Goal: Transaction & Acquisition: Purchase product/service

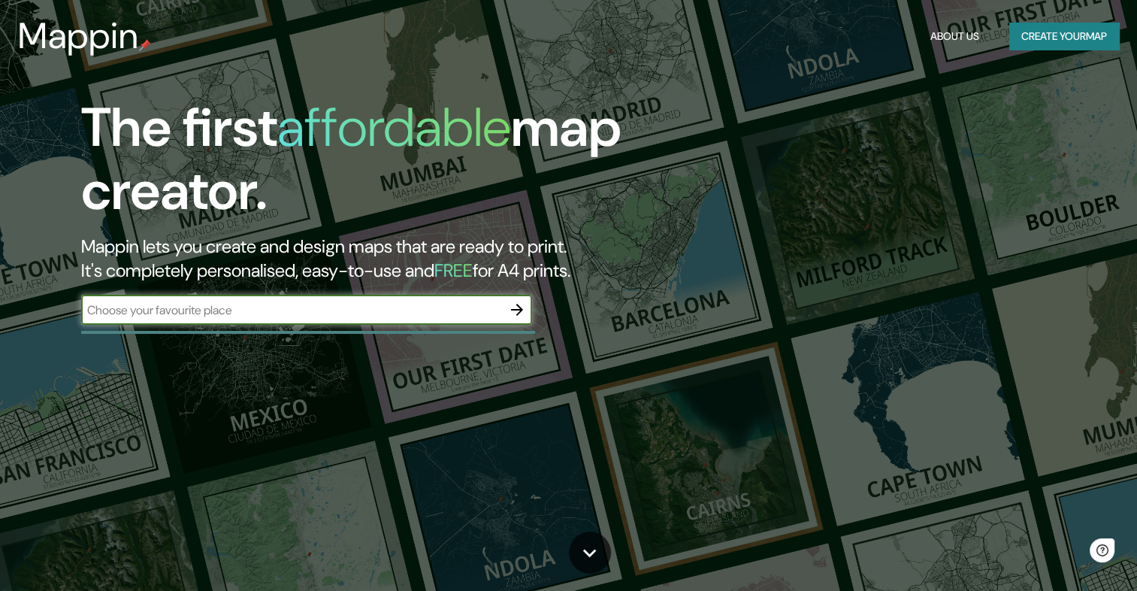
click at [525, 314] on icon "button" at bounding box center [517, 310] width 18 height 18
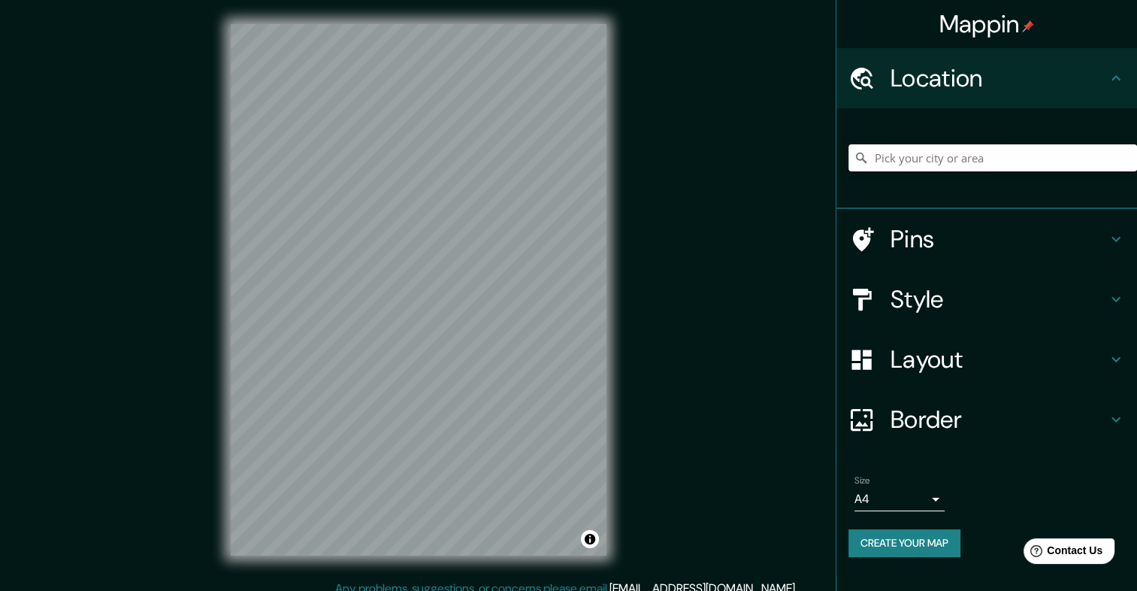
click at [896, 158] on input "Pick your city or area" at bounding box center [992, 157] width 289 height 27
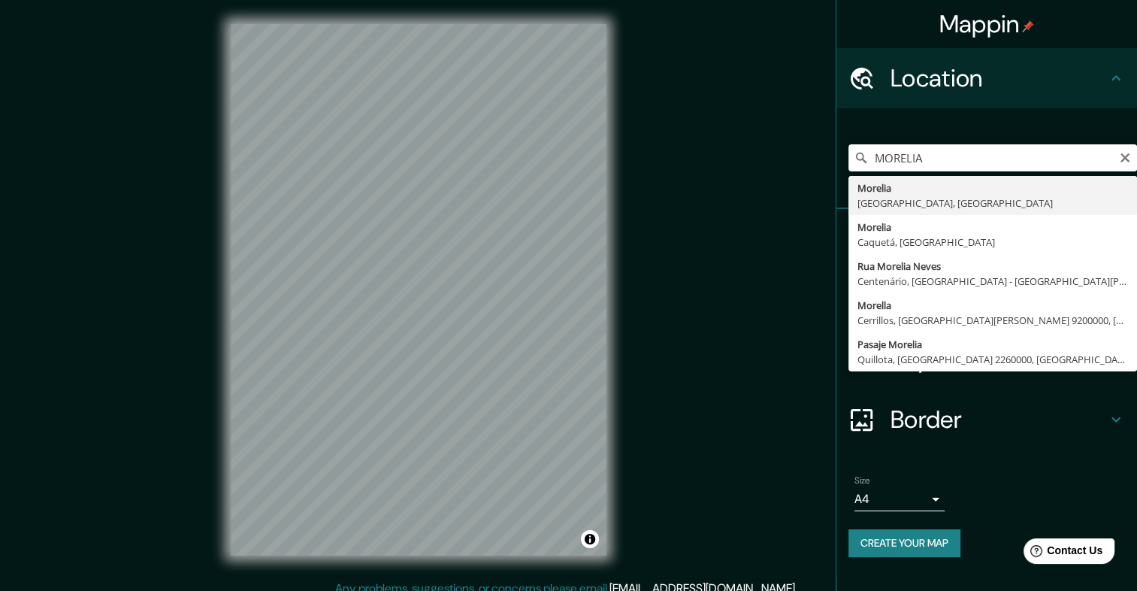
type input "[GEOGRAPHIC_DATA], [GEOGRAPHIC_DATA], [GEOGRAPHIC_DATA]"
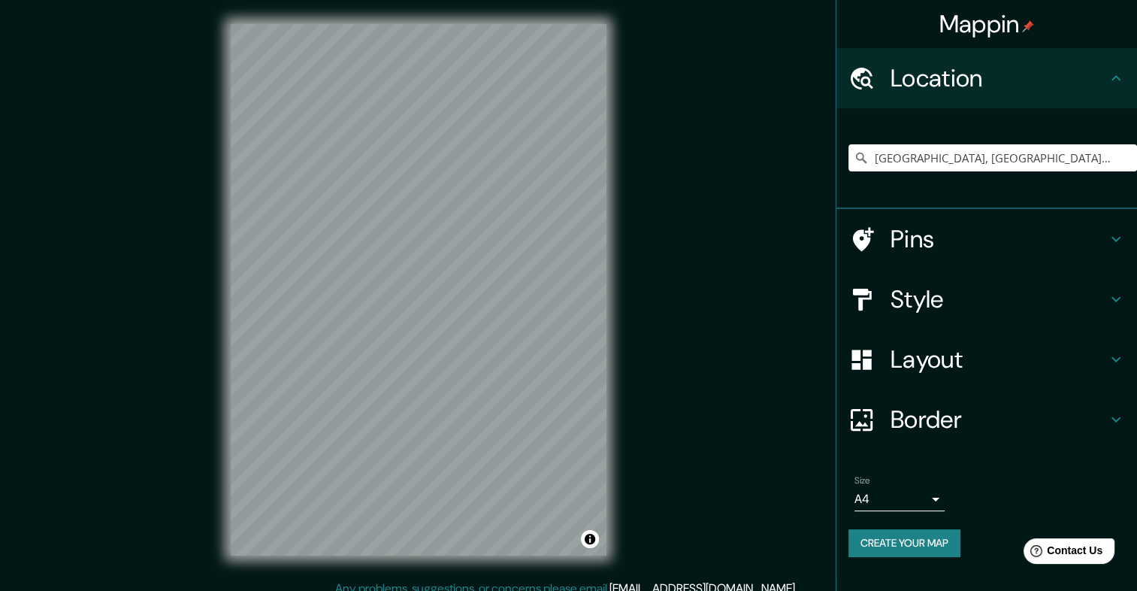
click at [872, 302] on icon at bounding box center [861, 299] width 26 height 26
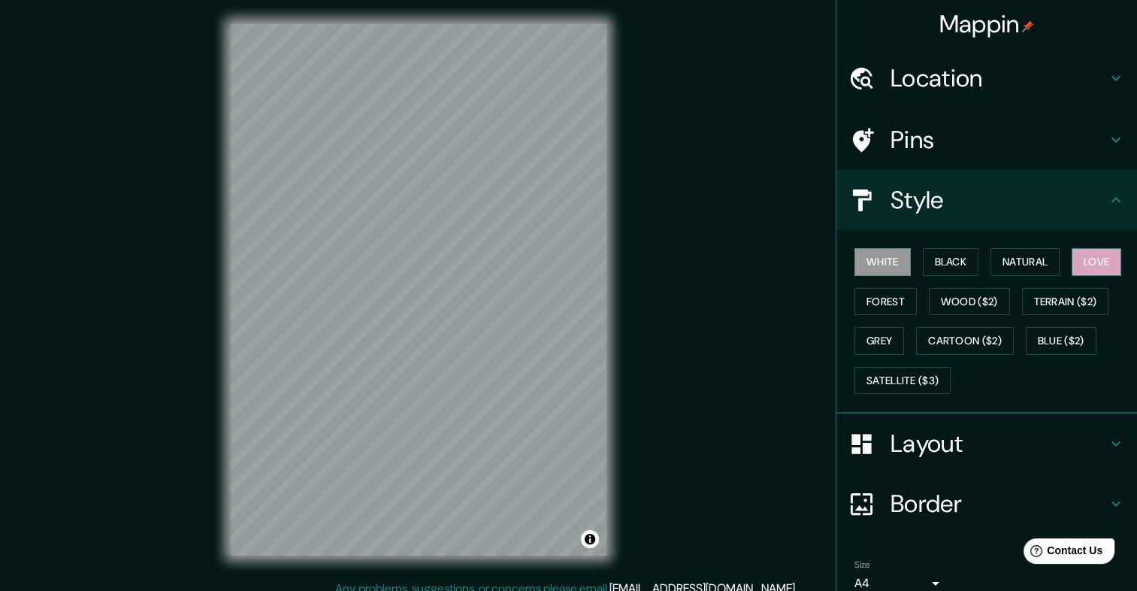
click at [1081, 263] on button "Love" at bounding box center [1097, 262] width 50 height 28
click at [961, 302] on button "Wood ($2)" at bounding box center [969, 302] width 81 height 28
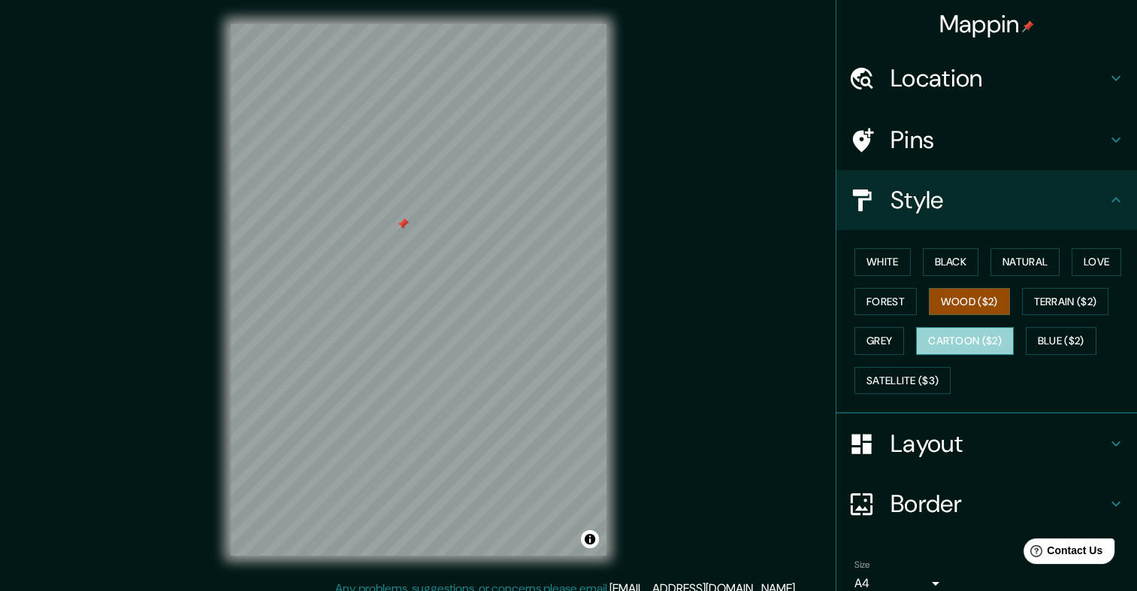
click at [938, 341] on button "Cartoon ($2)" at bounding box center [965, 341] width 98 height 28
